Goal: Transaction & Acquisition: Download file/media

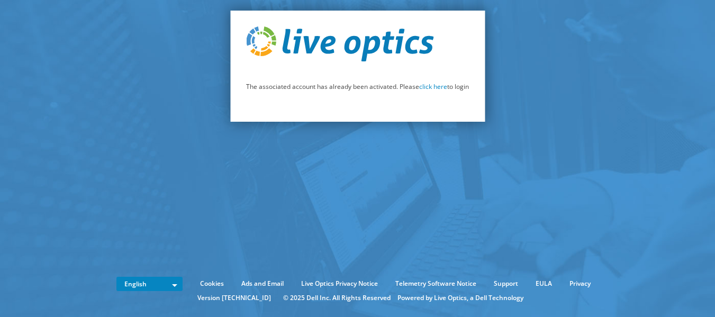
click at [437, 91] on p "The associated account has already been activated. Please click here to login" at bounding box center [357, 87] width 223 height 12
click at [434, 87] on link "click here" at bounding box center [433, 86] width 28 height 9
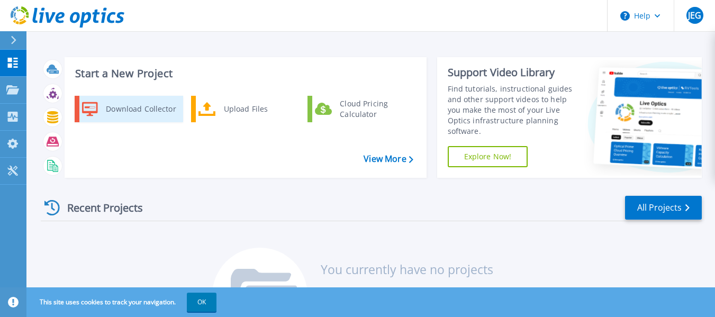
click at [143, 109] on div "Download Collector" at bounding box center [141, 108] width 80 height 21
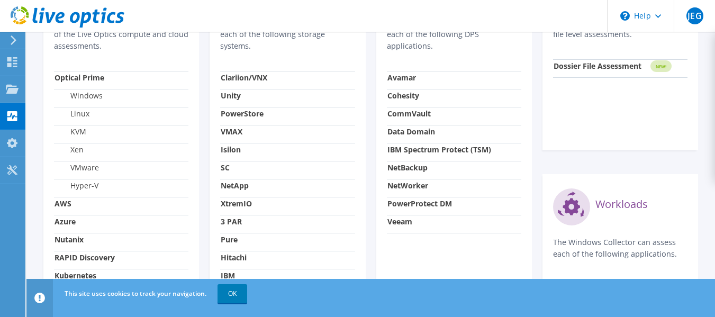
scroll to position [423, 0]
click at [426, 203] on strong "PowerProtect DM" at bounding box center [419, 203] width 65 height 10
click at [447, 204] on strong "PowerProtect DM" at bounding box center [419, 203] width 65 height 10
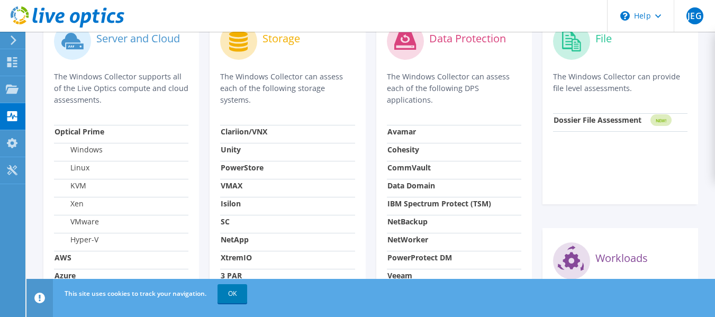
scroll to position [318, 0]
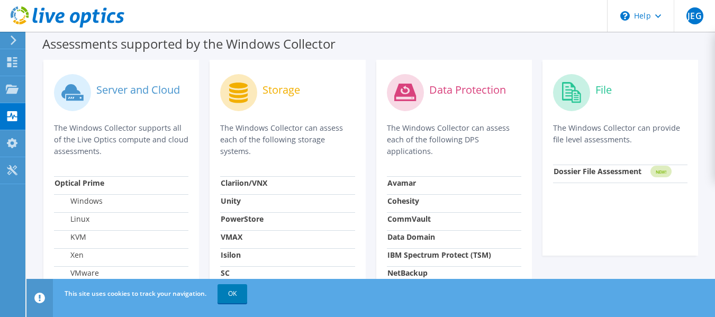
click at [446, 88] on label "Data Protection" at bounding box center [467, 90] width 77 height 11
click at [449, 140] on p "The Windows Collector can assess each of the following DPS applications." at bounding box center [454, 139] width 134 height 35
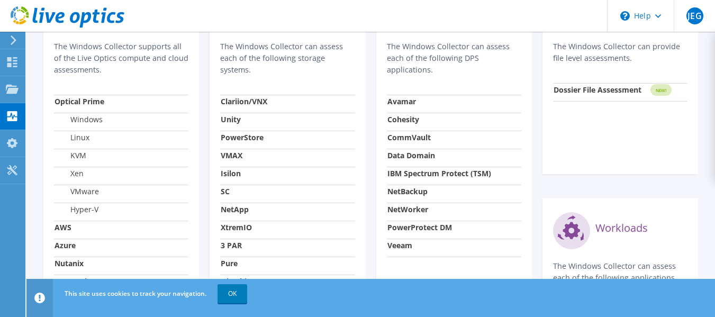
scroll to position [476, 0]
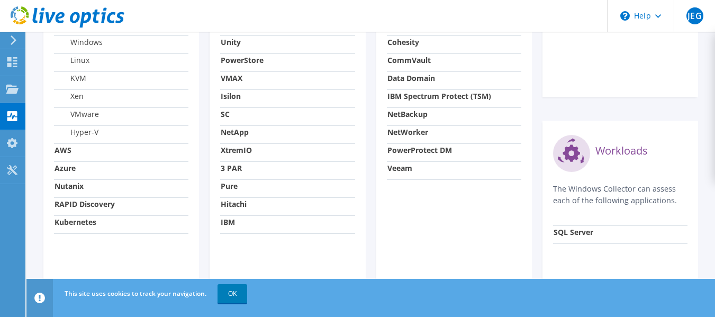
click at [440, 149] on strong "PowerProtect DM" at bounding box center [419, 150] width 65 height 10
click at [440, 150] on strong "PowerProtect DM" at bounding box center [419, 150] width 65 height 10
click at [229, 297] on link "OK" at bounding box center [233, 293] width 30 height 19
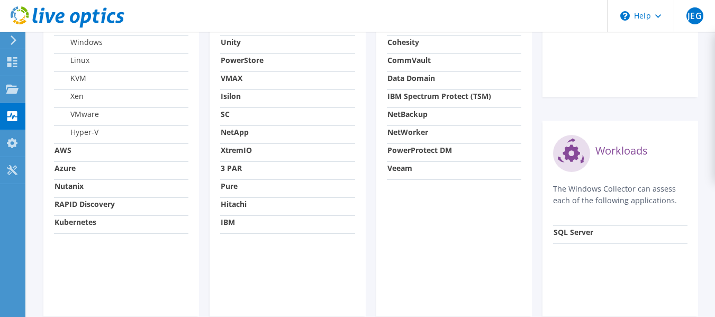
click at [430, 149] on strong "PowerProtect DM" at bounding box center [419, 150] width 65 height 10
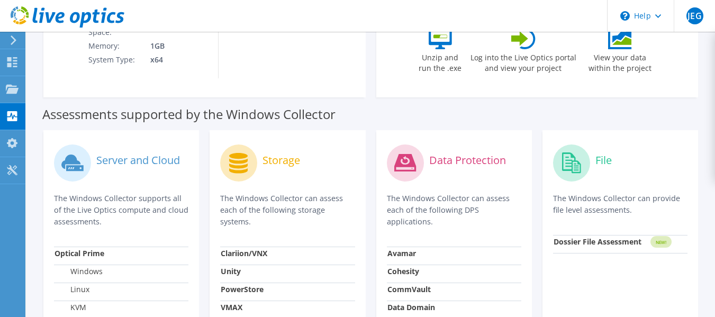
scroll to position [159, 0]
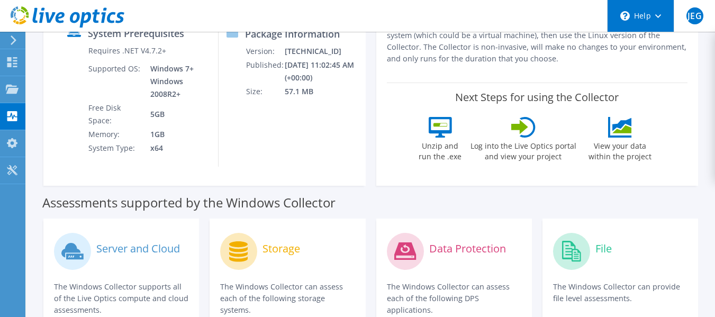
click at [657, 20] on div "\n Help" at bounding box center [640, 16] width 67 height 32
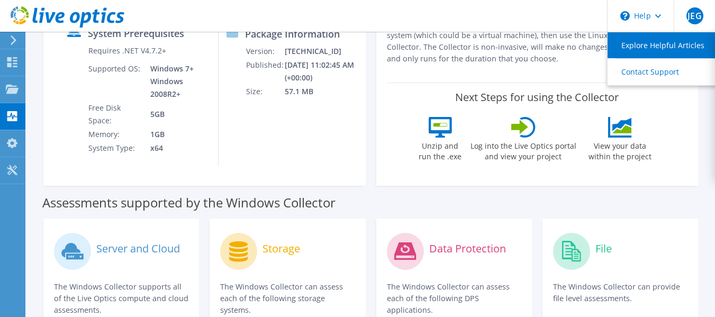
click at [651, 47] on link "Explore Helpful Articles" at bounding box center [667, 45] width 118 height 26
